Goal: Transaction & Acquisition: Purchase product/service

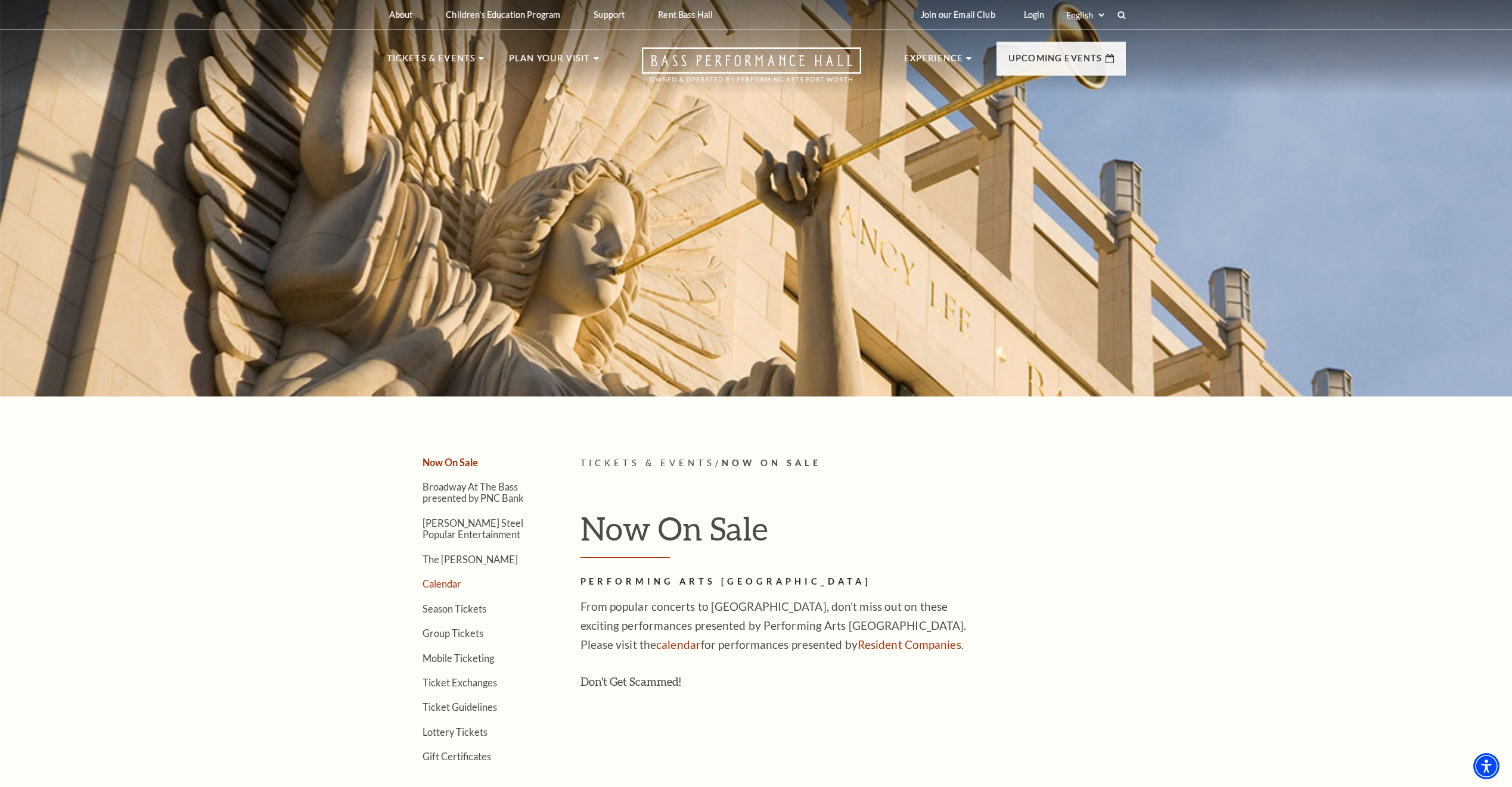
click at [433, 585] on link "Calendar" at bounding box center [442, 584] width 39 height 11
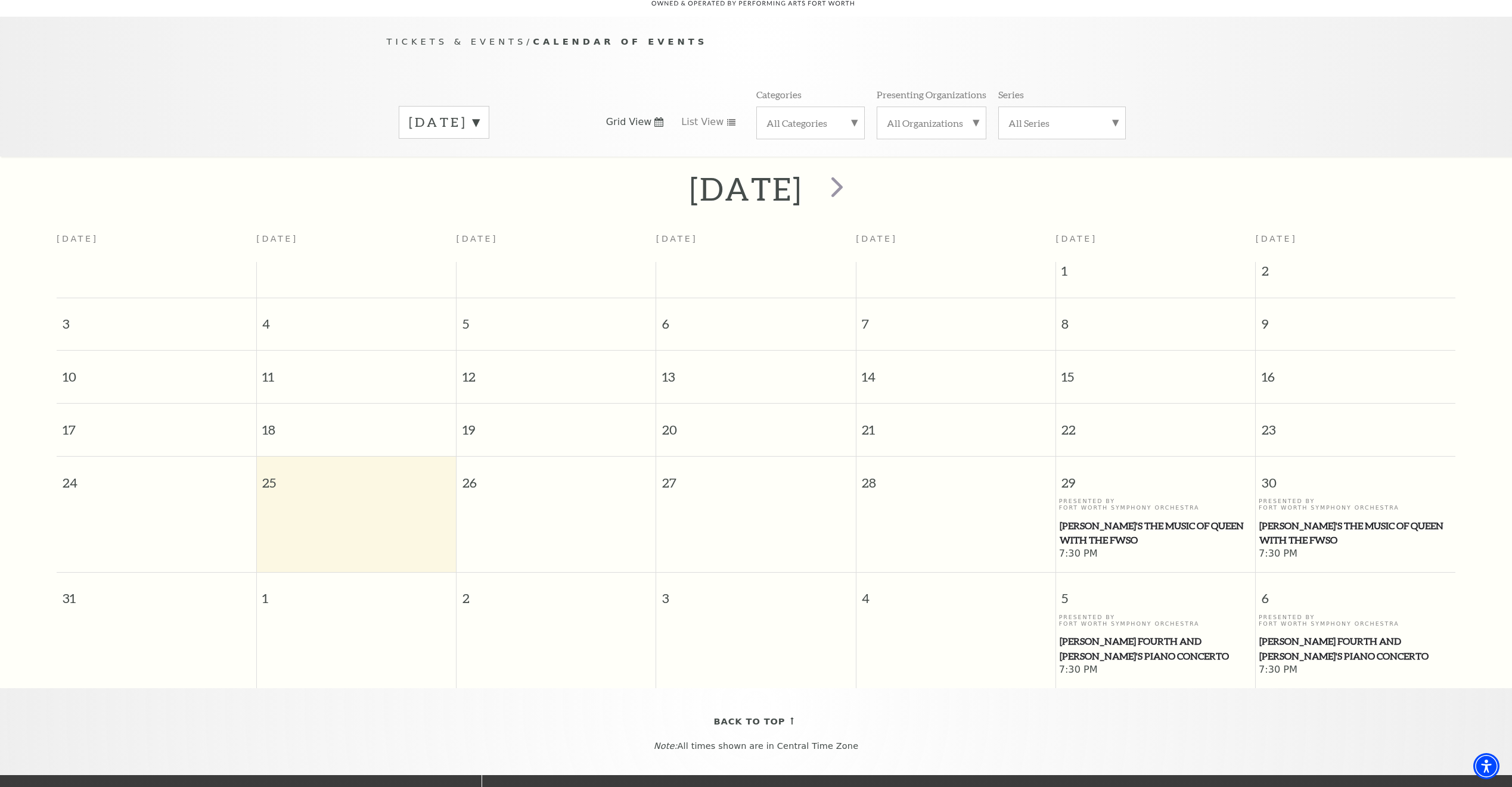
scroll to position [105, 0]
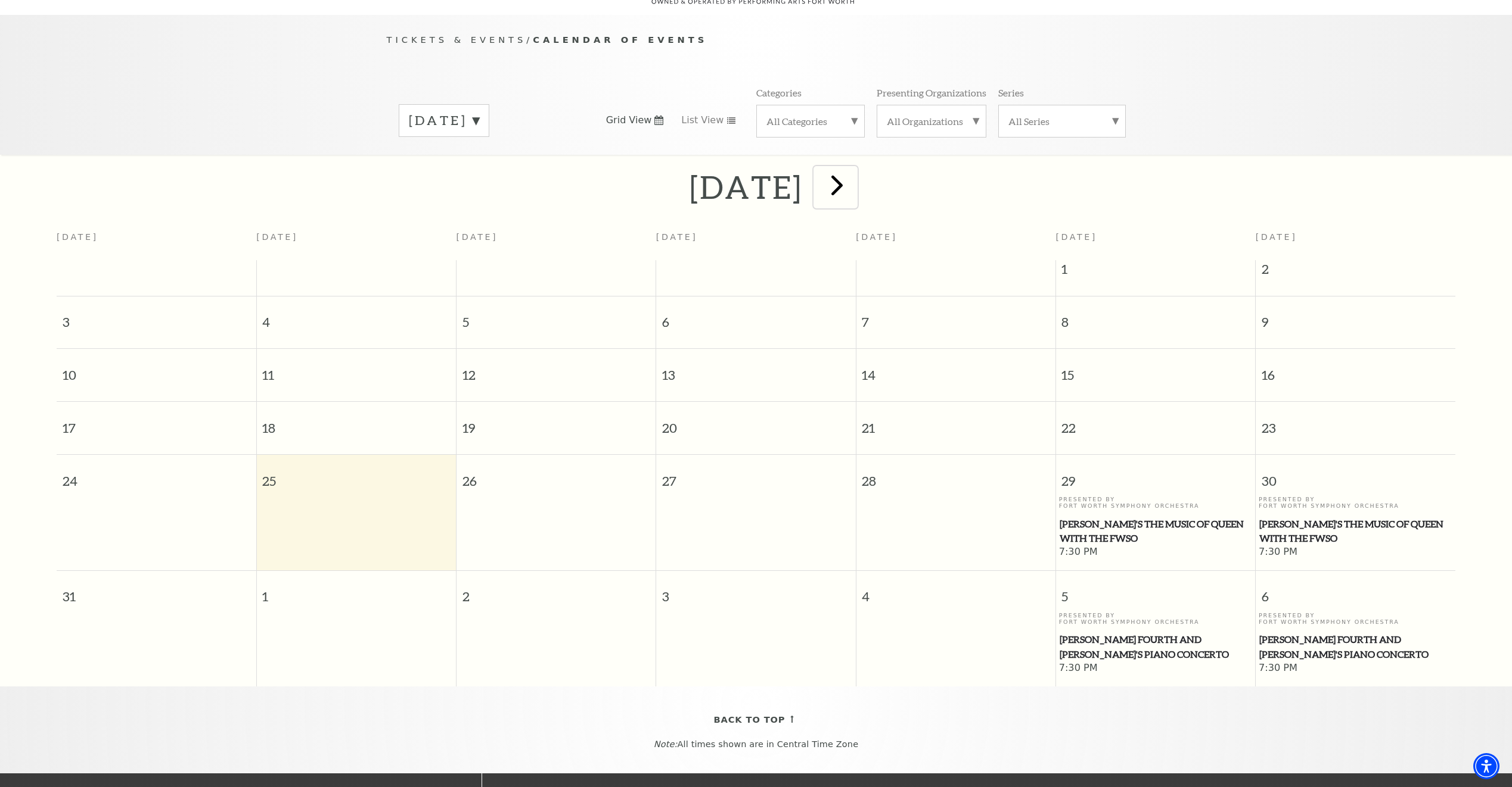
click at [854, 169] on span "next" at bounding box center [836, 185] width 34 height 34
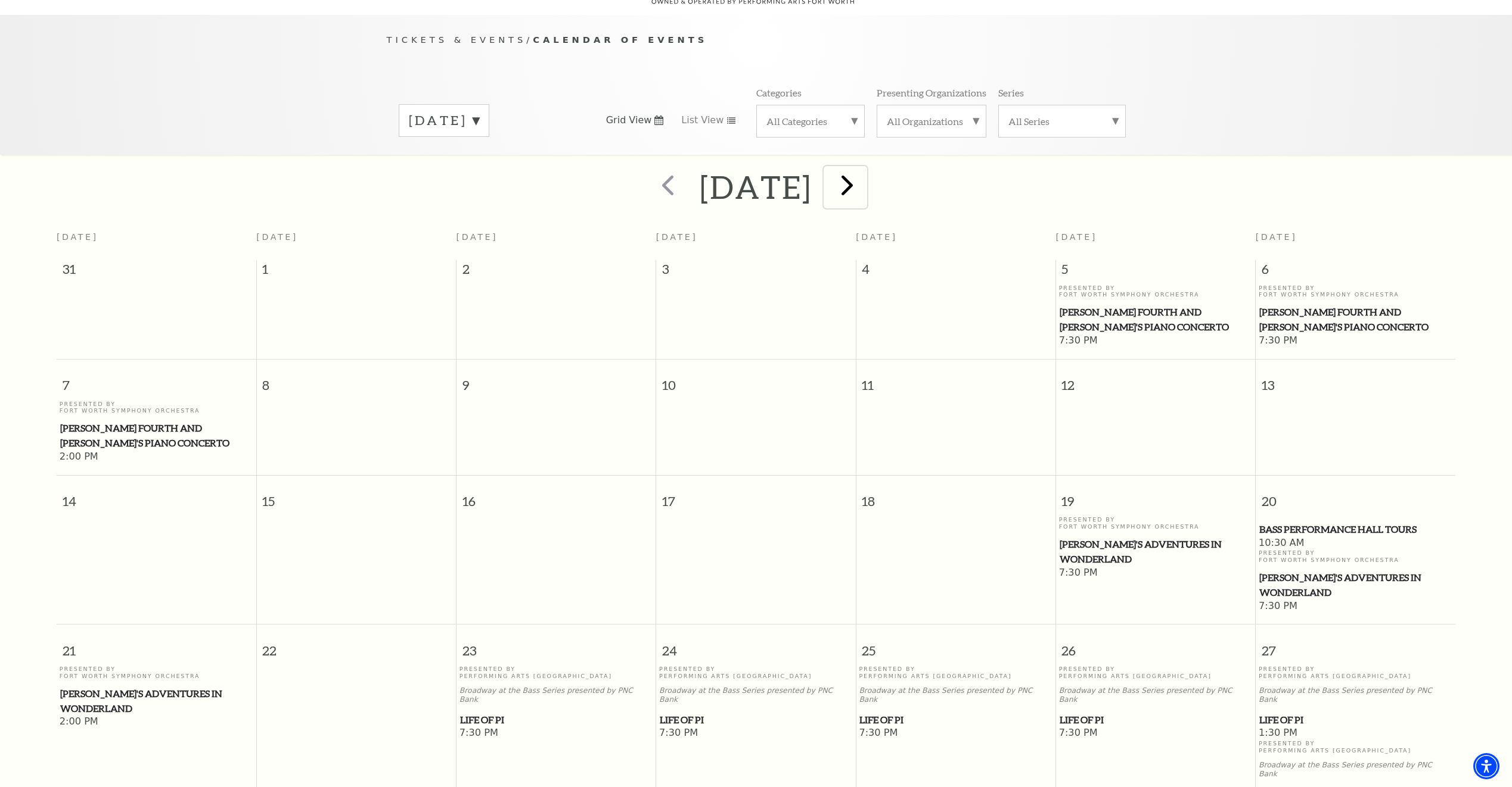
click at [864, 170] on span "next" at bounding box center [847, 185] width 34 height 34
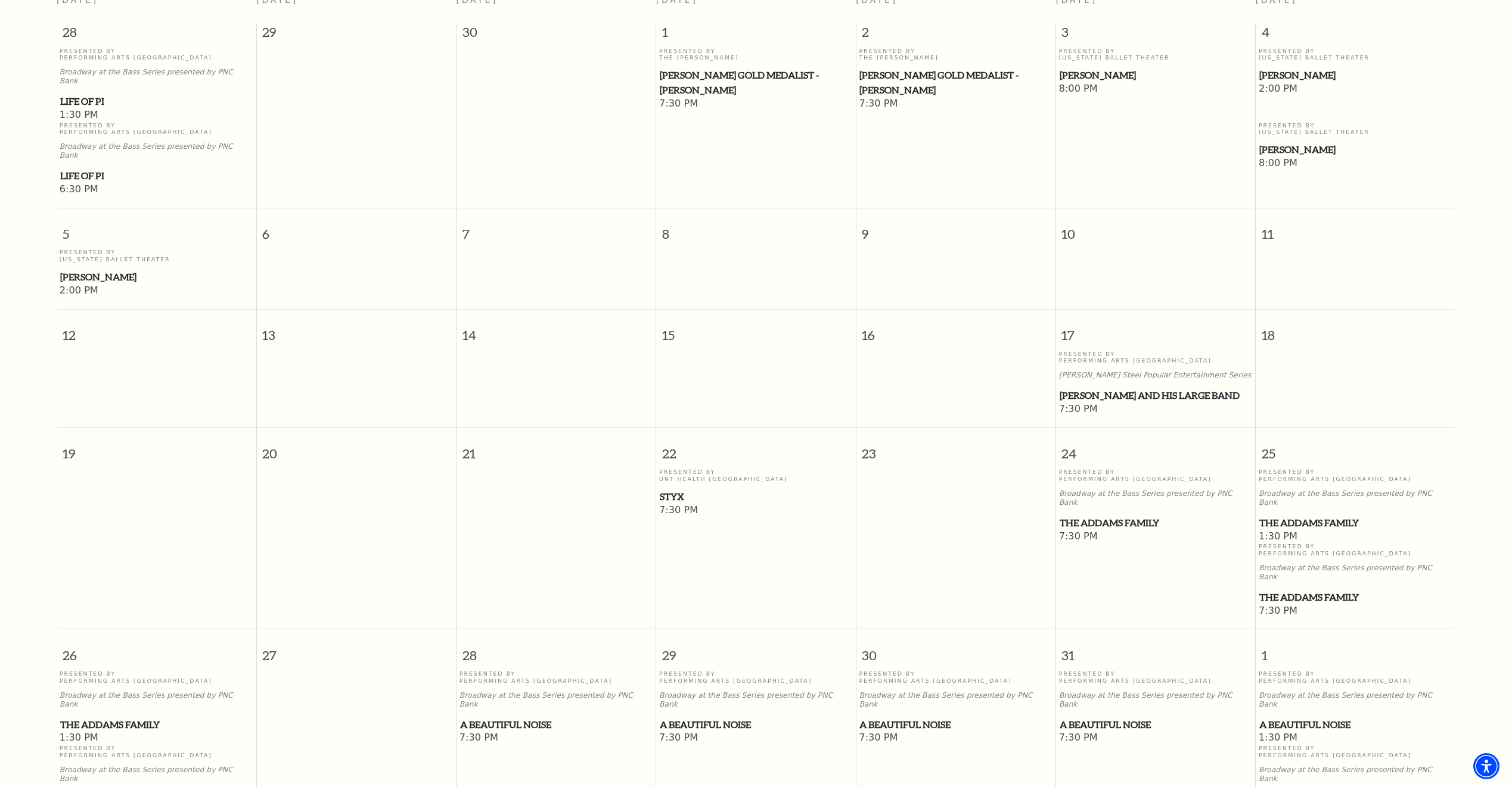
scroll to position [344, 0]
click at [680, 489] on span "Styx" at bounding box center [756, 496] width 192 height 15
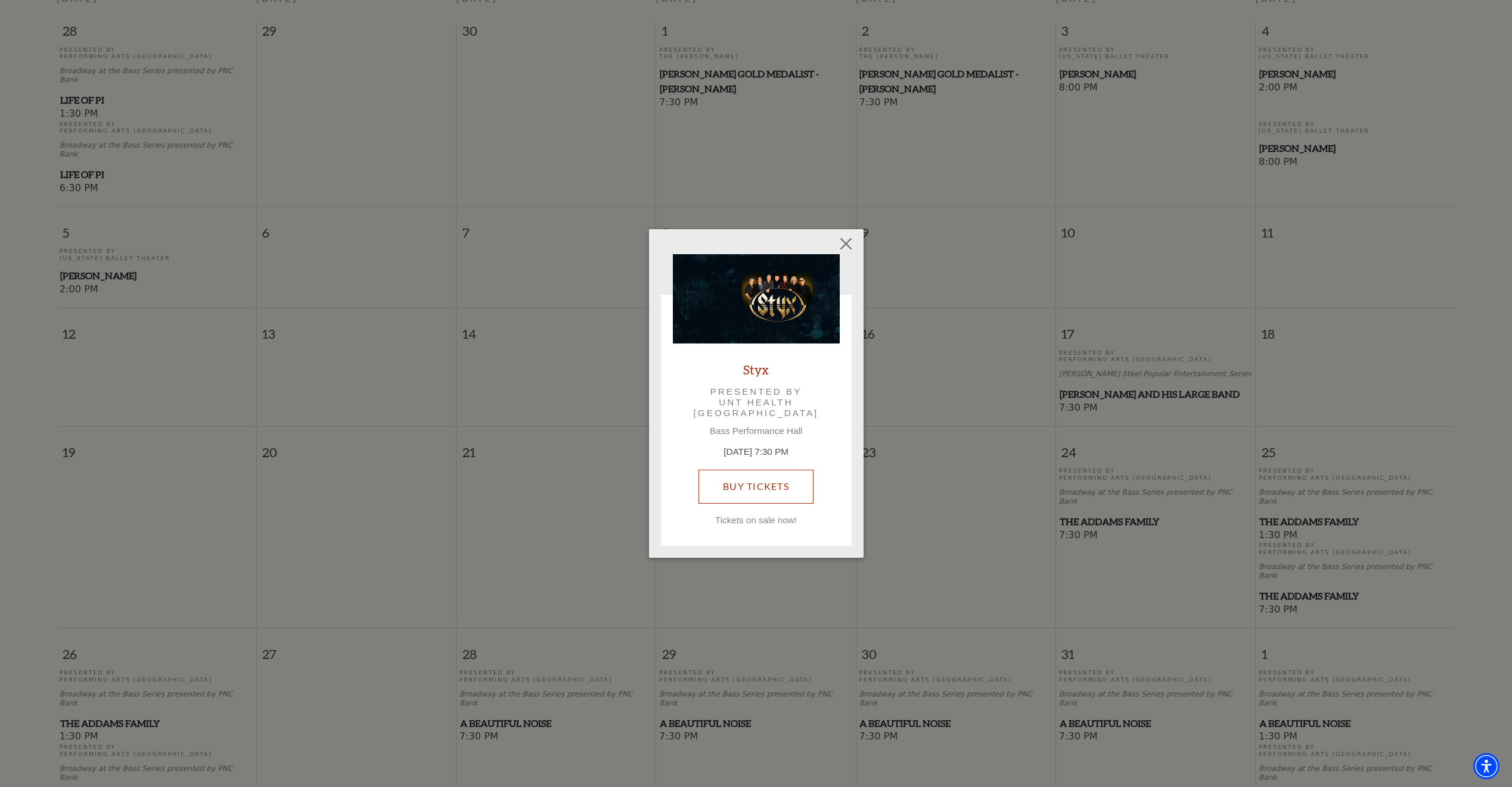
click at [750, 485] on link "Buy Tickets" at bounding box center [756, 487] width 115 height 33
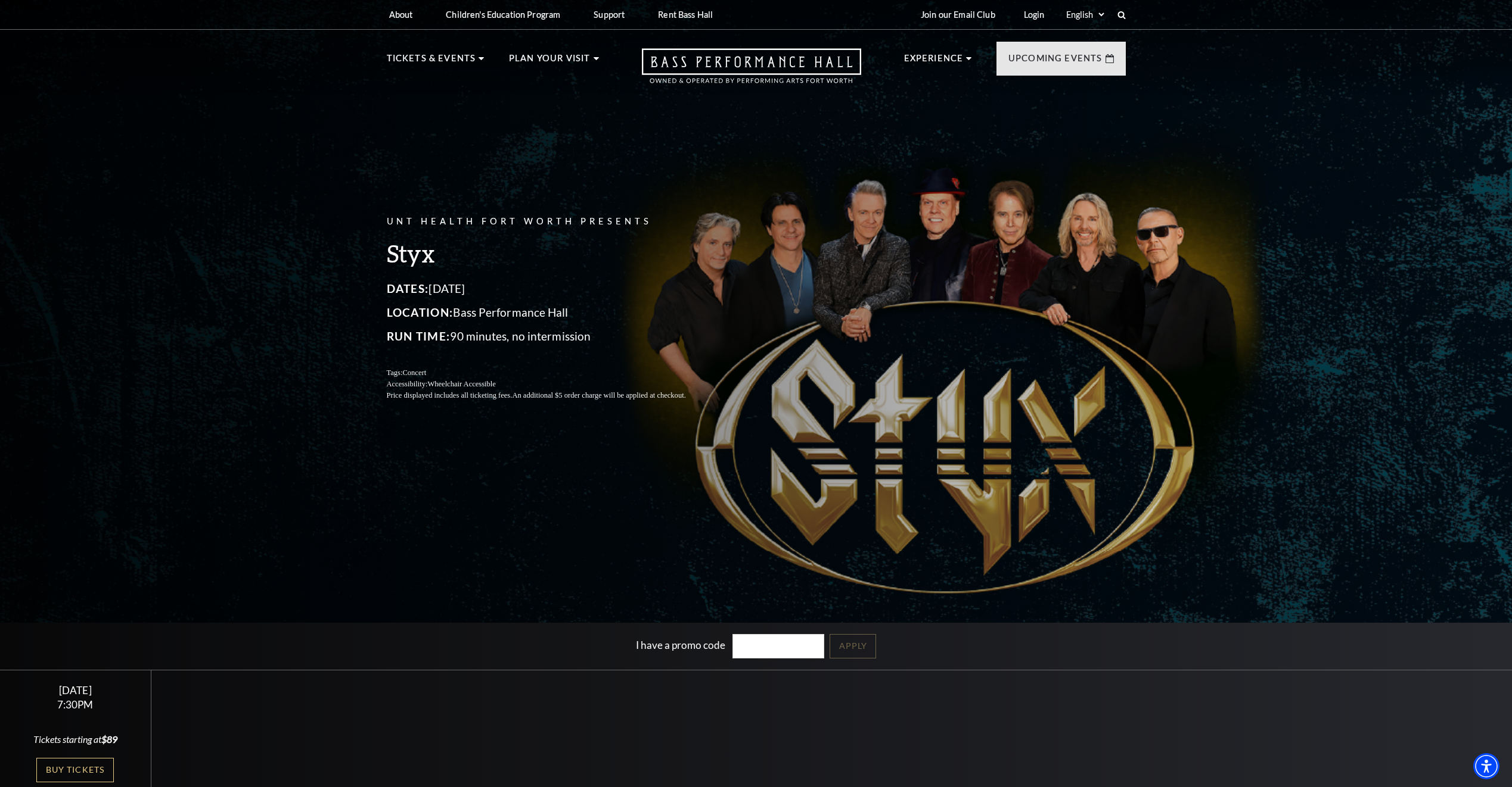
click at [268, 42] on header "About Performing Arts Fort Worth Bass Performance Hall Maddox Muse Center Resid…" at bounding box center [756, 47] width 1512 height 94
